Goal: Information Seeking & Learning: Check status

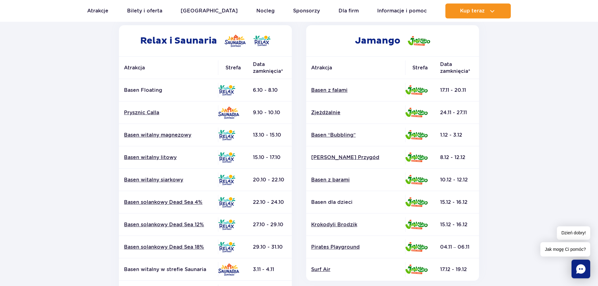
scroll to position [134, 0]
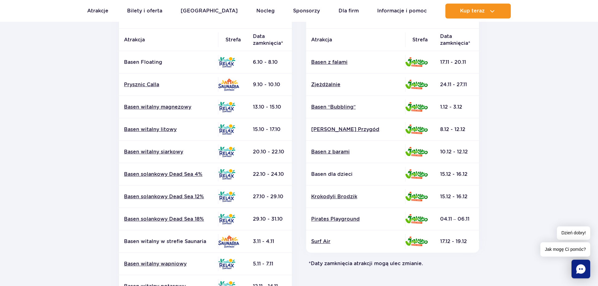
click at [41, 123] on section "Powrót do strony głównej Harmonogram prac konserwacyjnych 2025 Relax i Saunaria…" at bounding box center [299, 156] width 598 height 446
click at [154, 127] on link "Basen witalny litowy" at bounding box center [168, 129] width 89 height 7
click at [19, 122] on section "Powrót do strony głównej Harmonogram prac konserwacyjnych 2025 Relax i Saunaria…" at bounding box center [299, 156] width 598 height 446
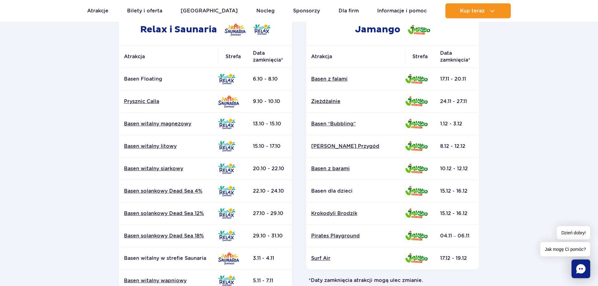
scroll to position [102, 0]
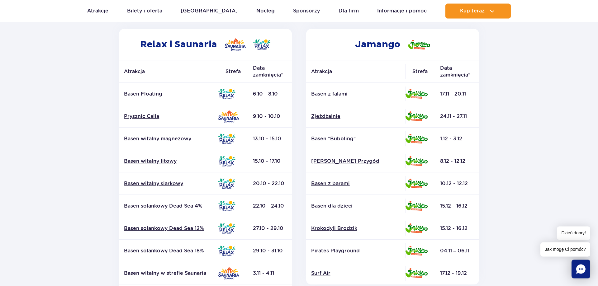
click at [464, 118] on td "24.11 - 27.11" at bounding box center [457, 116] width 44 height 22
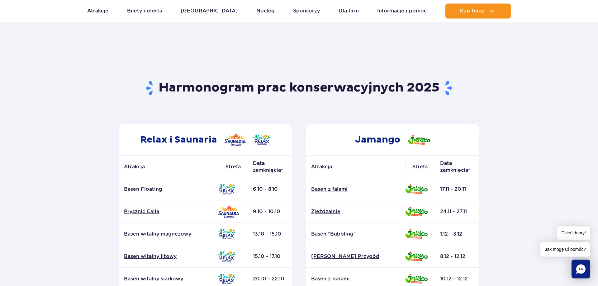
scroll to position [0, 0]
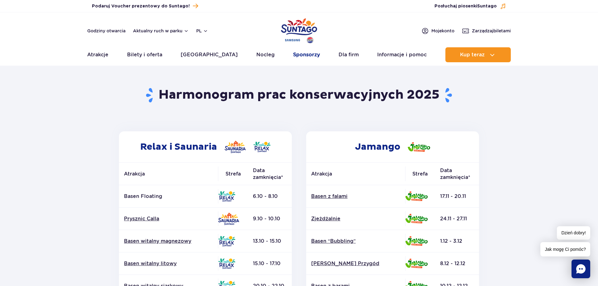
click at [293, 56] on link "Sponsorzy" at bounding box center [306, 54] width 27 height 15
click at [175, 30] on button "Aktualny ruch w parku" at bounding box center [161, 30] width 56 height 5
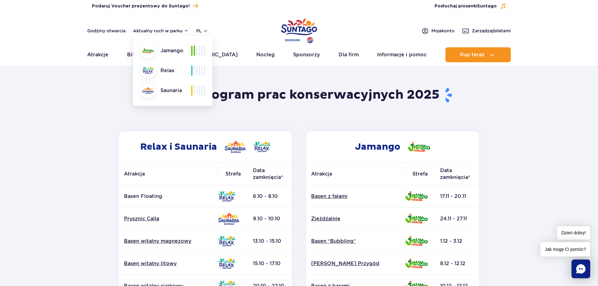
click at [197, 52] on span at bounding box center [196, 51] width 1 height 10
click at [197, 53] on span at bounding box center [196, 51] width 1 height 10
click at [194, 52] on span at bounding box center [194, 51] width 1 height 10
click at [151, 51] on img at bounding box center [148, 50] width 12 height 5
click at [92, 115] on section "Powrót do strony głównej Harmonogram prac konserwacyjnych 2025 Relax i Saunaria…" at bounding box center [299, 290] width 598 height 446
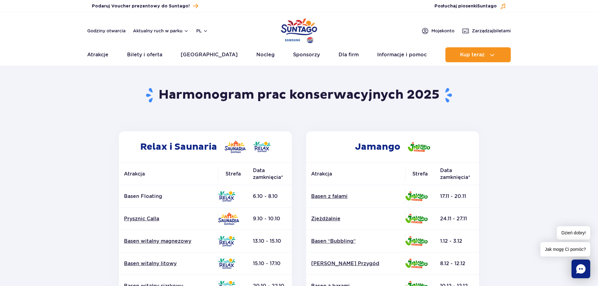
click at [295, 29] on img "Park of Poland" at bounding box center [299, 31] width 36 height 29
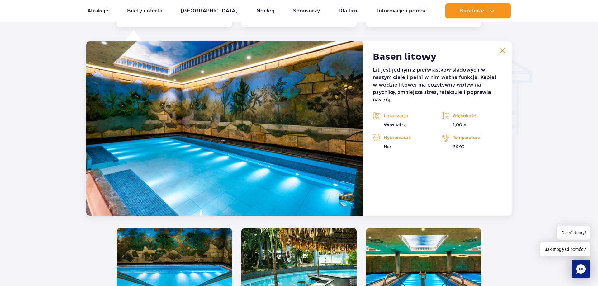
scroll to position [749, 0]
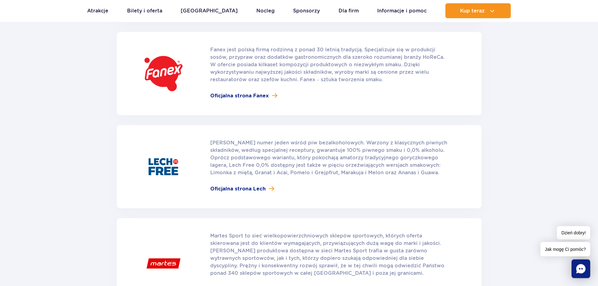
scroll to position [572, 0]
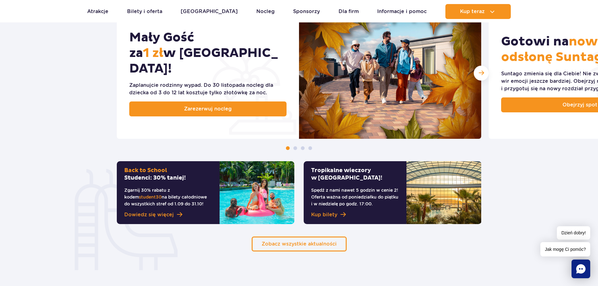
scroll to position [297, 0]
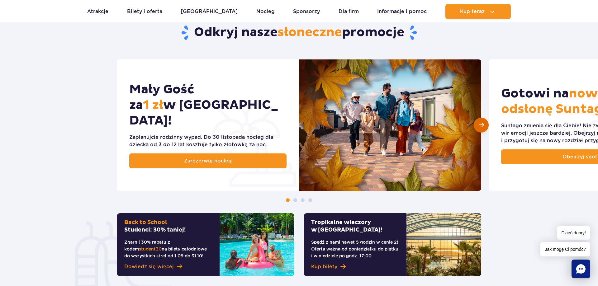
click at [483, 123] on span "Następny slajd" at bounding box center [481, 125] width 5 height 6
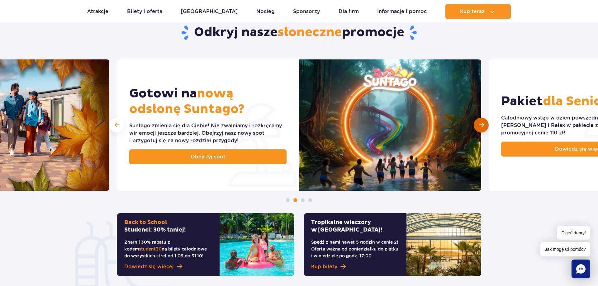
click at [483, 123] on span "Następny slajd" at bounding box center [481, 125] width 5 height 6
